Goal: Task Accomplishment & Management: Manage account settings

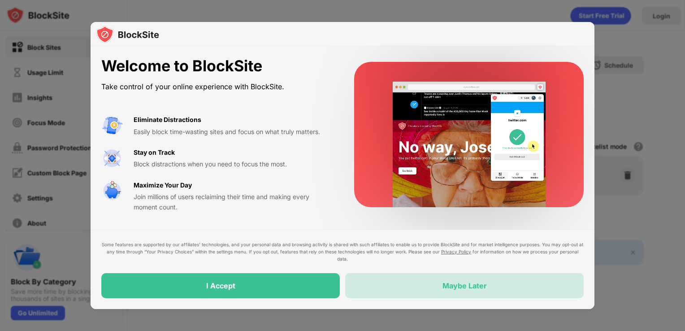
click at [526, 288] on div "Maybe Later" at bounding box center [464, 285] width 238 height 25
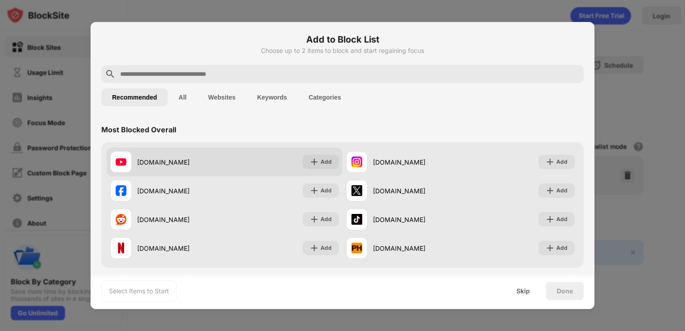
click at [184, 166] on div "youtube.com" at bounding box center [180, 161] width 87 height 9
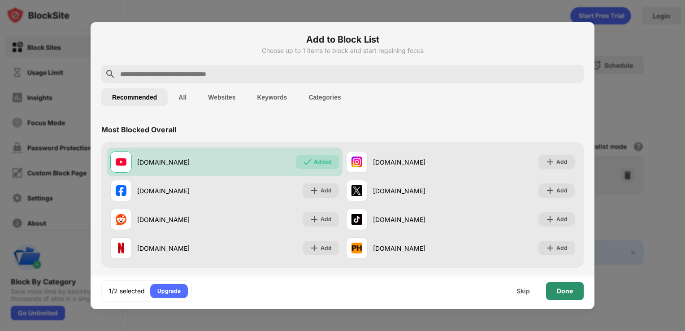
click at [565, 297] on div "Done" at bounding box center [565, 291] width 38 height 18
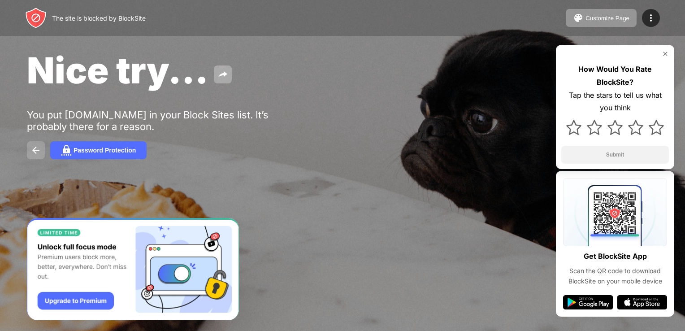
click at [37, 154] on img at bounding box center [35, 150] width 11 height 11
click at [220, 68] on button at bounding box center [223, 74] width 18 height 18
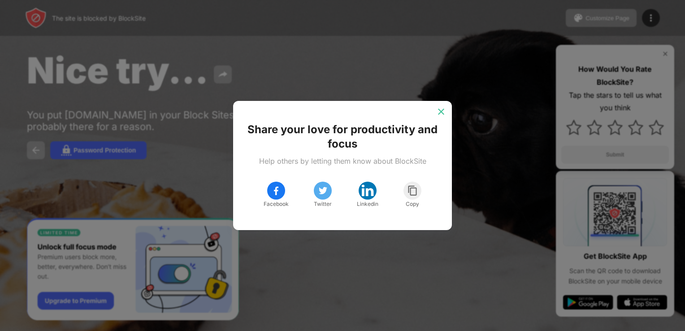
click at [444, 109] on img at bounding box center [440, 111] width 9 height 9
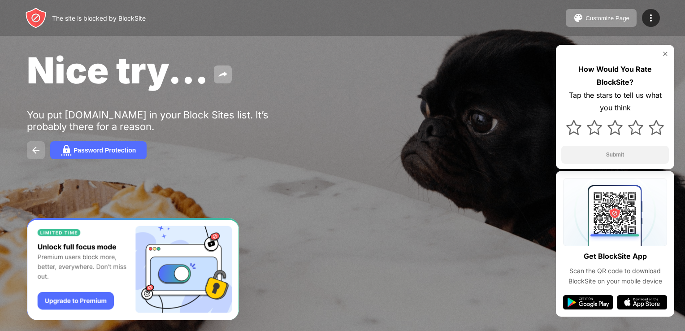
click at [31, 150] on img at bounding box center [35, 150] width 11 height 11
click at [30, 149] on img at bounding box center [35, 150] width 11 height 11
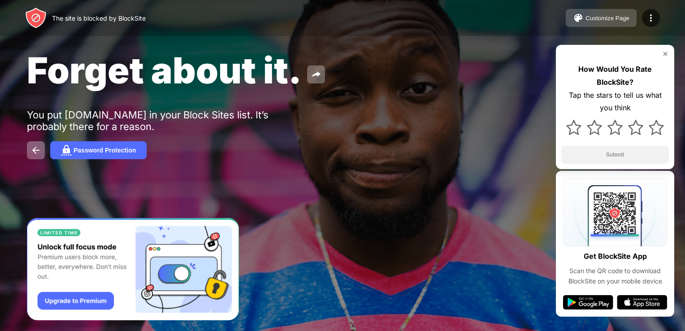
click at [599, 17] on div "Customize Page" at bounding box center [607, 18] width 44 height 7
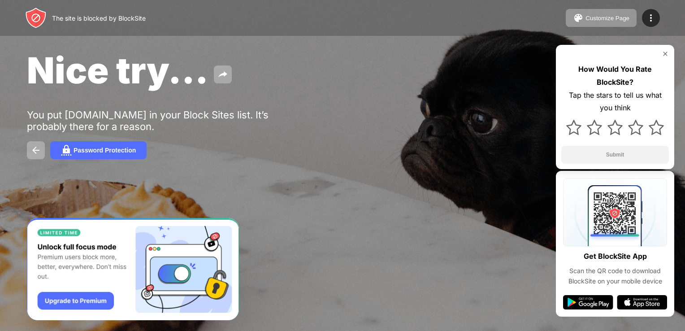
click at [666, 50] on img at bounding box center [664, 53] width 7 height 7
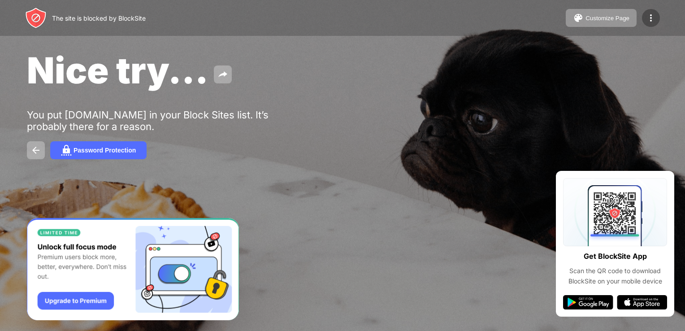
click at [650, 13] on img at bounding box center [650, 18] width 11 height 11
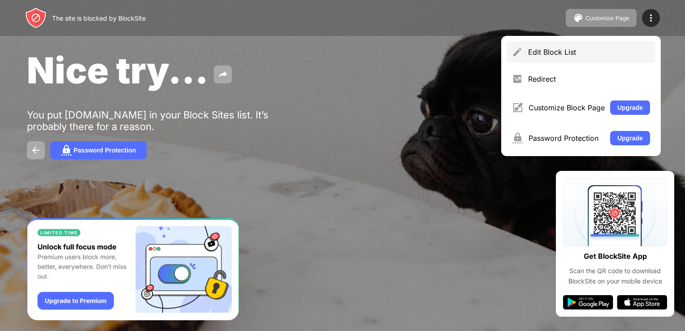
click at [626, 55] on div "Edit Block List" at bounding box center [589, 51] width 122 height 9
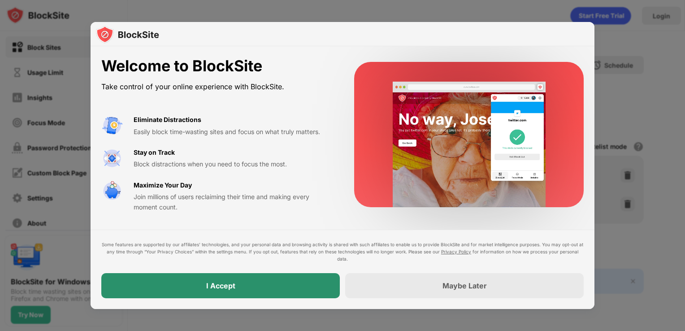
click at [306, 286] on div "I Accept" at bounding box center [220, 285] width 238 height 25
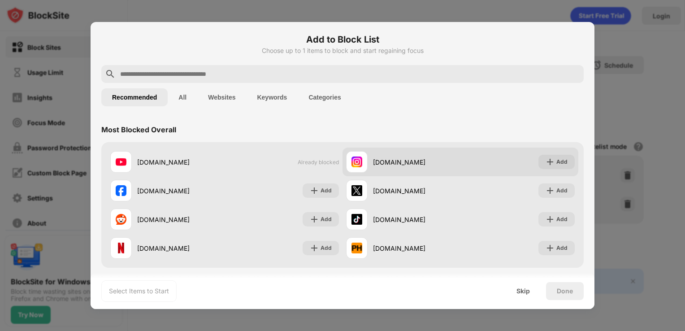
click at [396, 155] on div "instagram.com" at bounding box center [403, 162] width 114 height 22
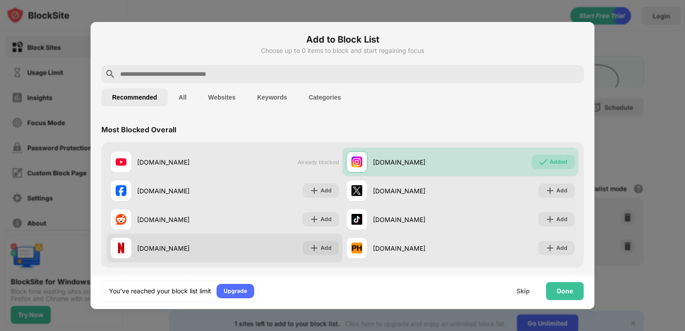
click at [233, 239] on div "netflix.com Add" at bounding box center [225, 247] width 236 height 29
click at [325, 246] on div "Add" at bounding box center [325, 247] width 11 height 9
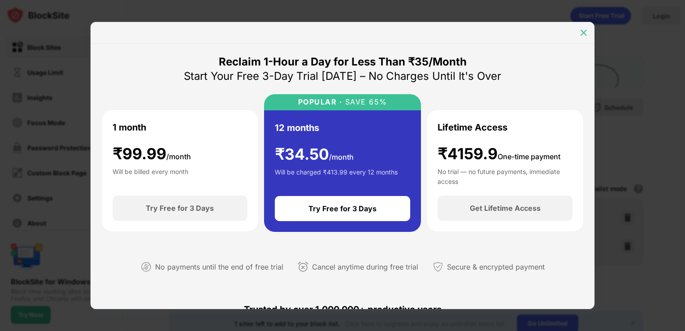
click at [584, 30] on img at bounding box center [583, 32] width 9 height 9
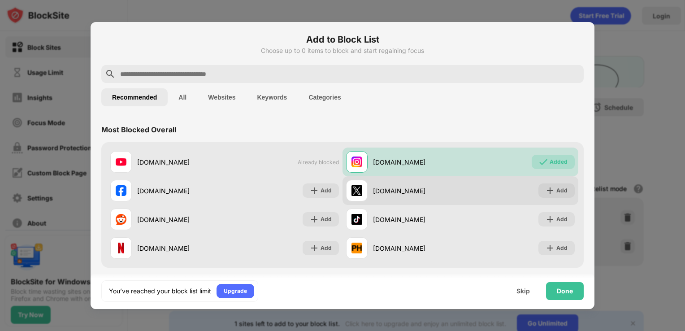
click at [394, 182] on div "x.com" at bounding box center [403, 191] width 114 height 22
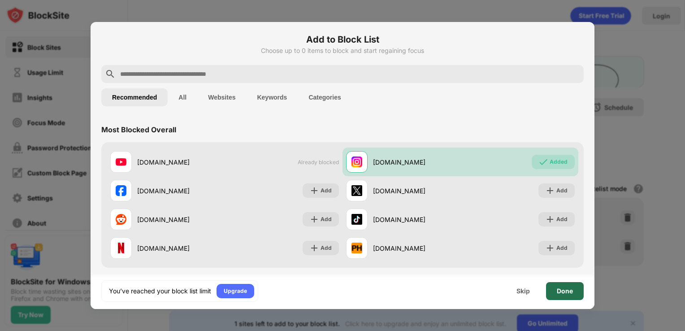
click at [576, 288] on div "Done" at bounding box center [565, 291] width 38 height 18
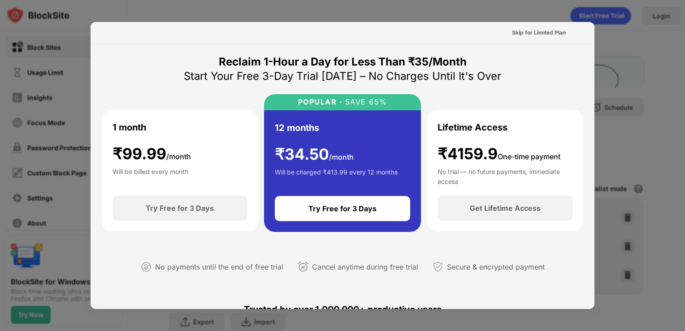
click at [366, 267] on div "Cancel anytime during free trial" at bounding box center [365, 266] width 106 height 13
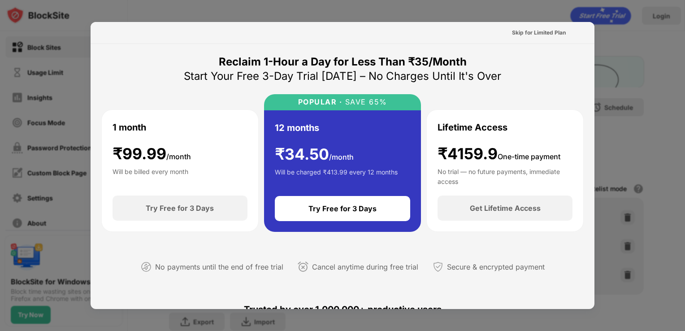
drag, startPoint x: 366, startPoint y: 267, endPoint x: 375, endPoint y: 322, distance: 55.4
click at [375, 330] on div "Skip for Limited Plan Reclaim 1-Hour a Day for Less Than ₹35/Month Start Your F…" at bounding box center [342, 331] width 685 height 0
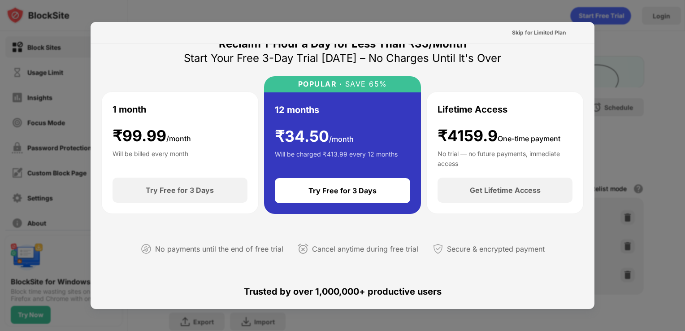
scroll to position [90, 0]
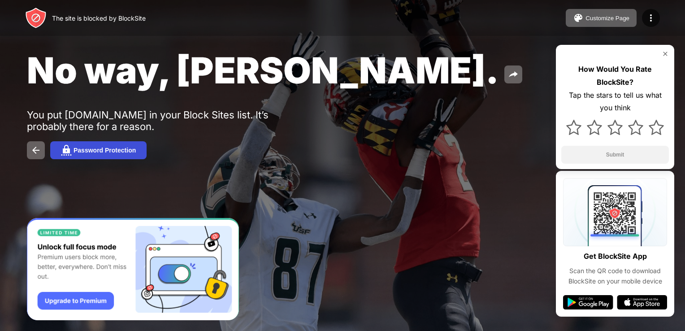
click at [71, 149] on img at bounding box center [66, 150] width 11 height 11
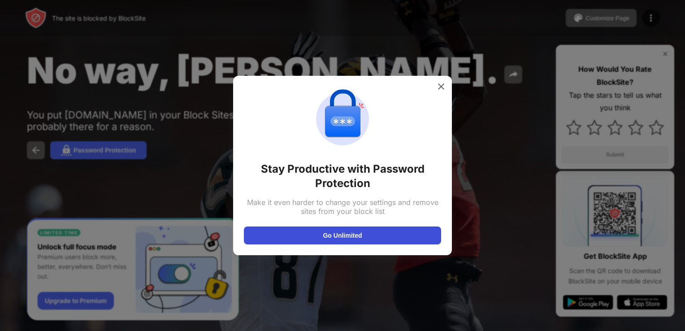
click at [272, 234] on button "Go Unlimited" at bounding box center [342, 235] width 197 height 18
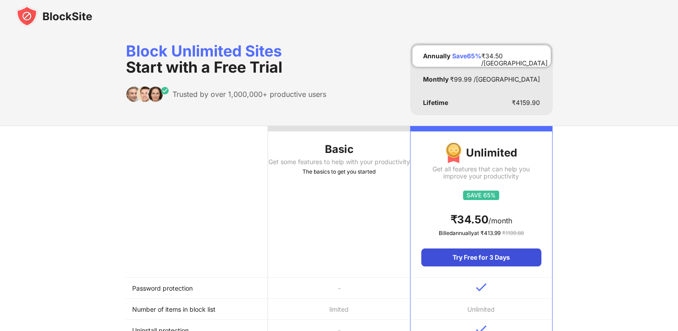
click at [475, 248] on div "Try Free for 3 Days" at bounding box center [481, 257] width 120 height 18
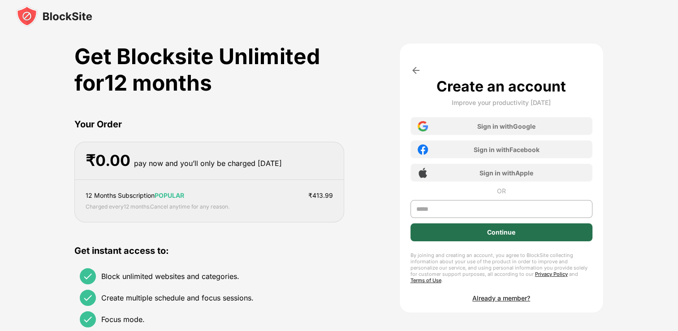
click at [478, 234] on div "Continue" at bounding box center [501, 232] width 182 height 18
